Goal: Information Seeking & Learning: Understand process/instructions

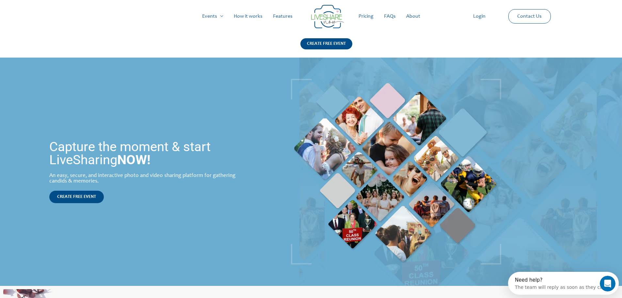
click at [256, 15] on link "How it works" at bounding box center [248, 16] width 39 height 21
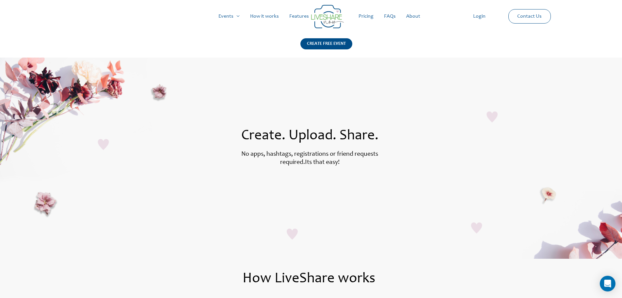
click at [366, 16] on link "Pricing" at bounding box center [366, 16] width 25 height 21
